Goal: Task Accomplishment & Management: Manage account settings

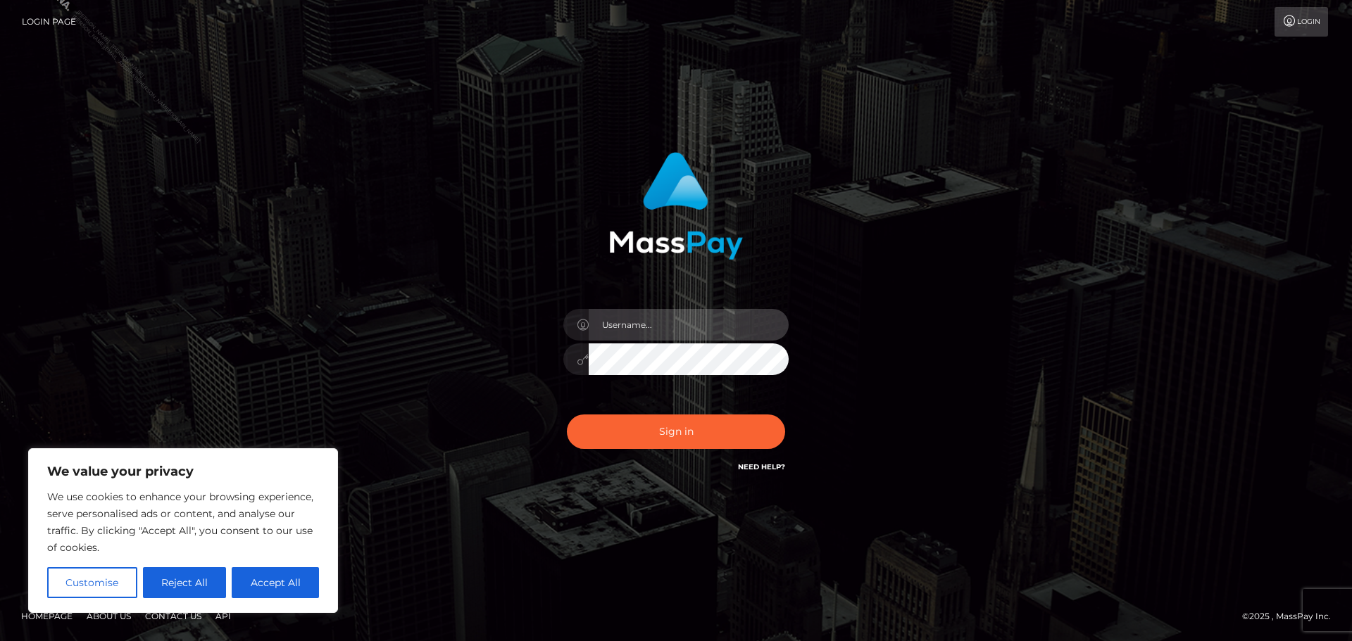
drag, startPoint x: 629, startPoint y: 330, endPoint x: 651, endPoint y: 342, distance: 24.9
click at [629, 330] on input "text" at bounding box center [689, 325] width 200 height 32
type input "Philip.Silversocial"
click at [567, 415] on button "Sign in" at bounding box center [676, 432] width 218 height 35
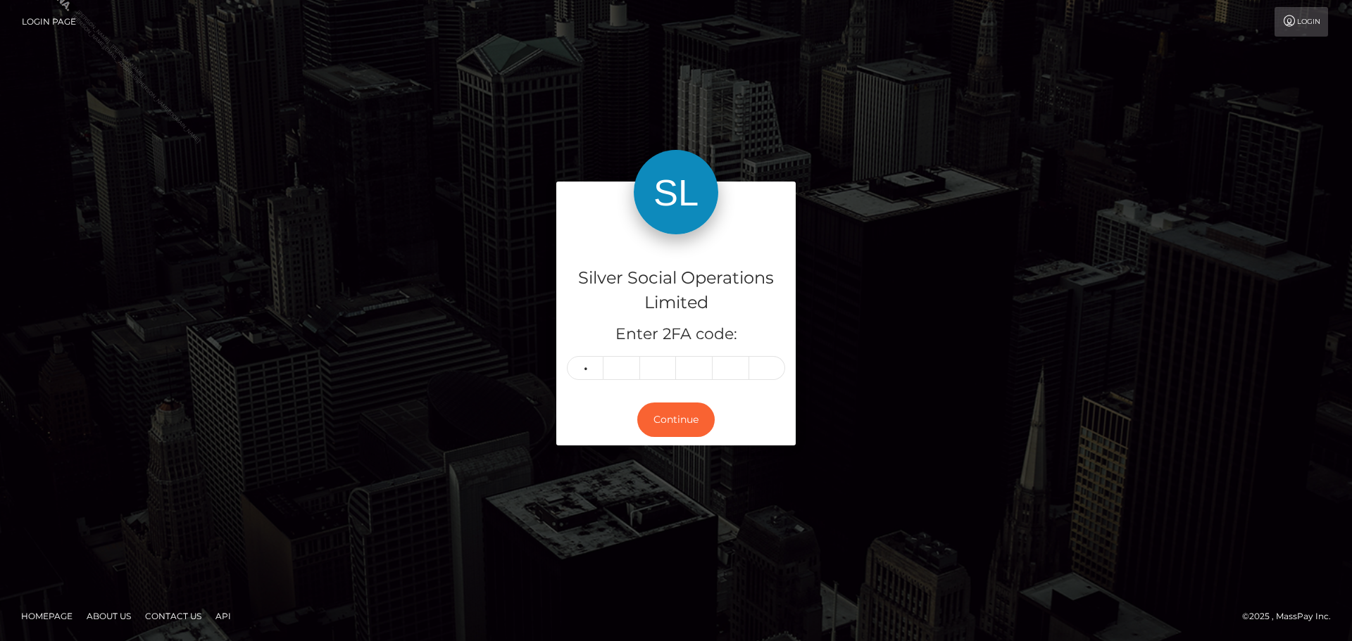
type input "5"
type input "3"
type input "1"
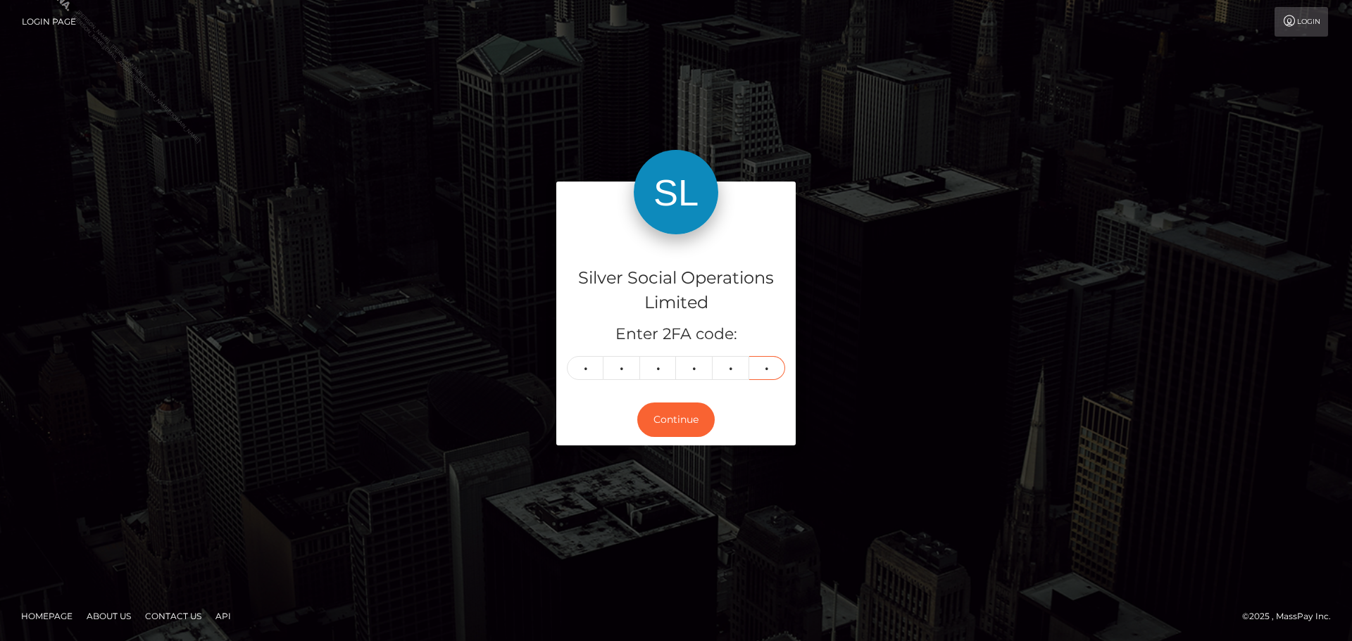
type input "4"
